Goal: Transaction & Acquisition: Obtain resource

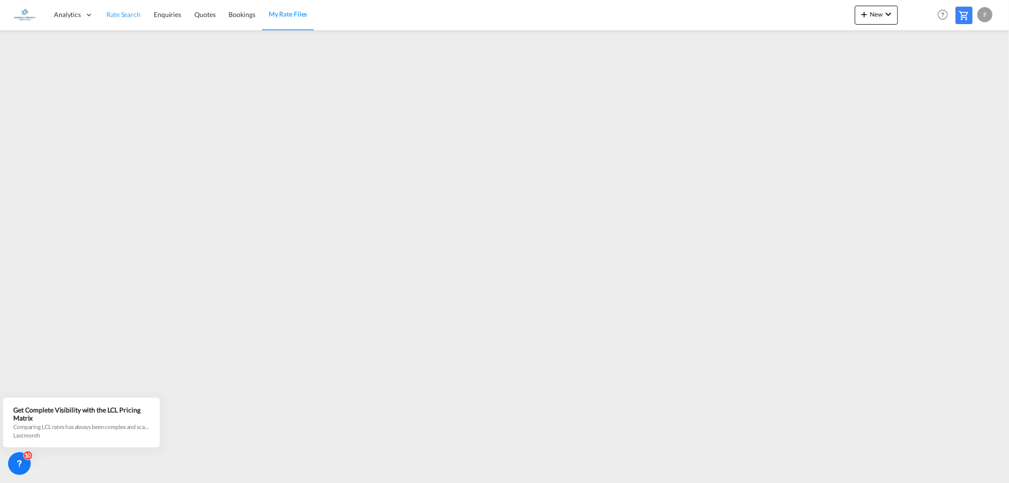
click at [124, 17] on span "Rate Search" at bounding box center [123, 14] width 34 height 8
click at [872, 13] on span "New" at bounding box center [876, 14] width 35 height 8
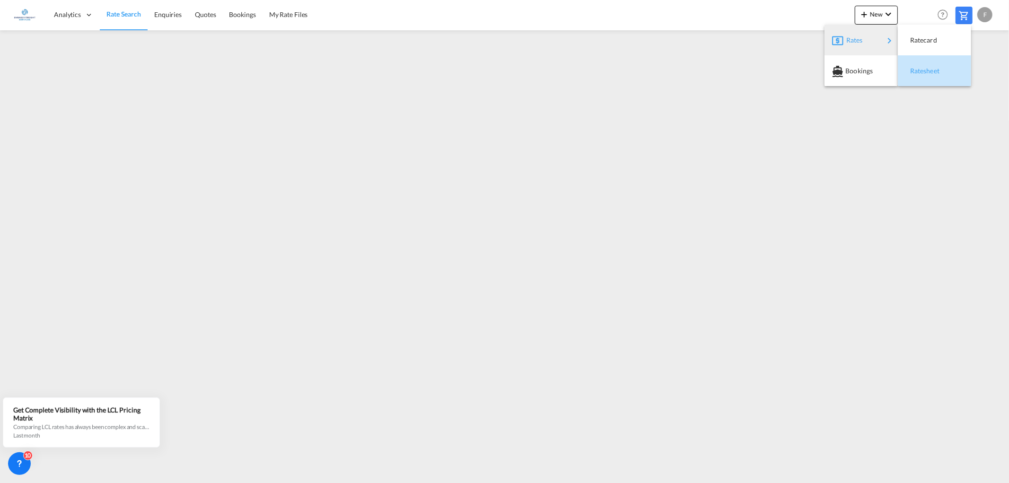
click at [921, 69] on span "Ratesheet" at bounding box center [915, 71] width 10 height 19
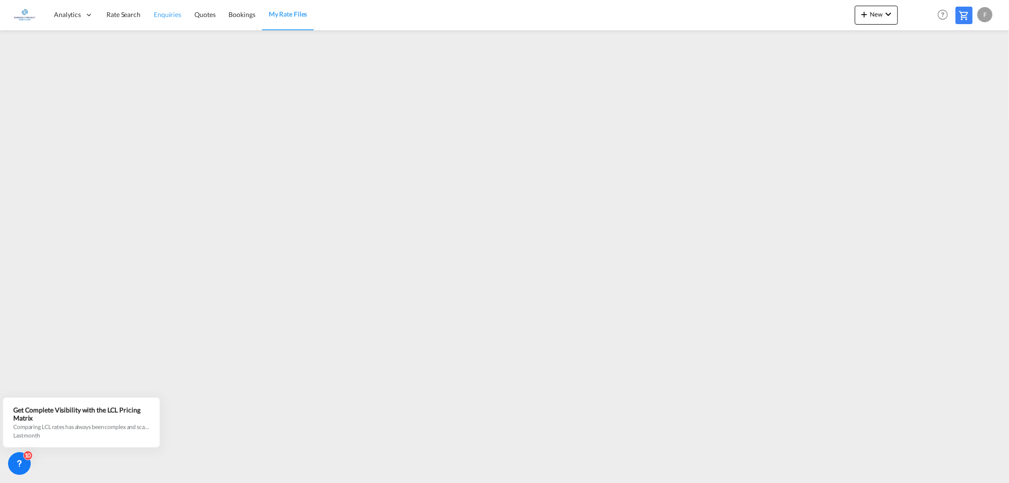
click at [162, 14] on span "Enquiries" at bounding box center [167, 14] width 27 height 8
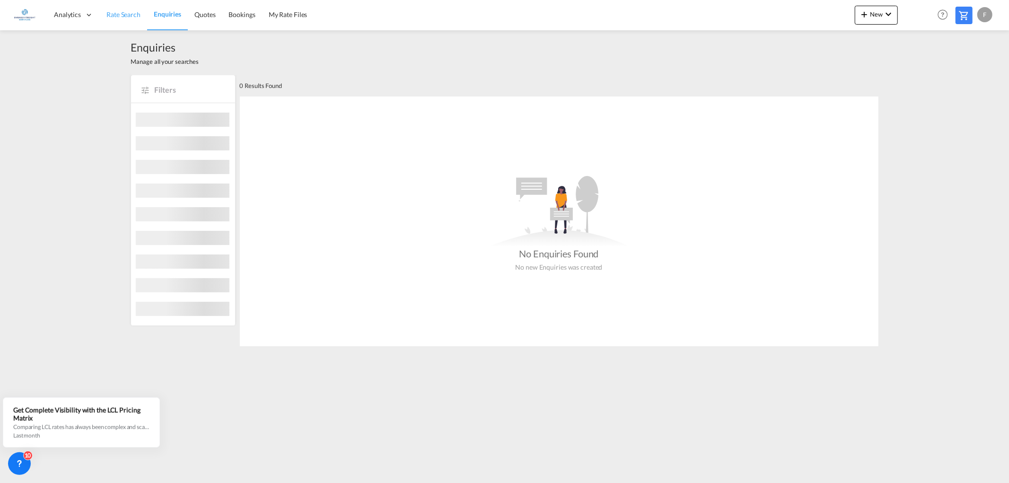
click at [121, 17] on span "Rate Search" at bounding box center [123, 14] width 34 height 8
